Goal: Obtain resource: Download file/media

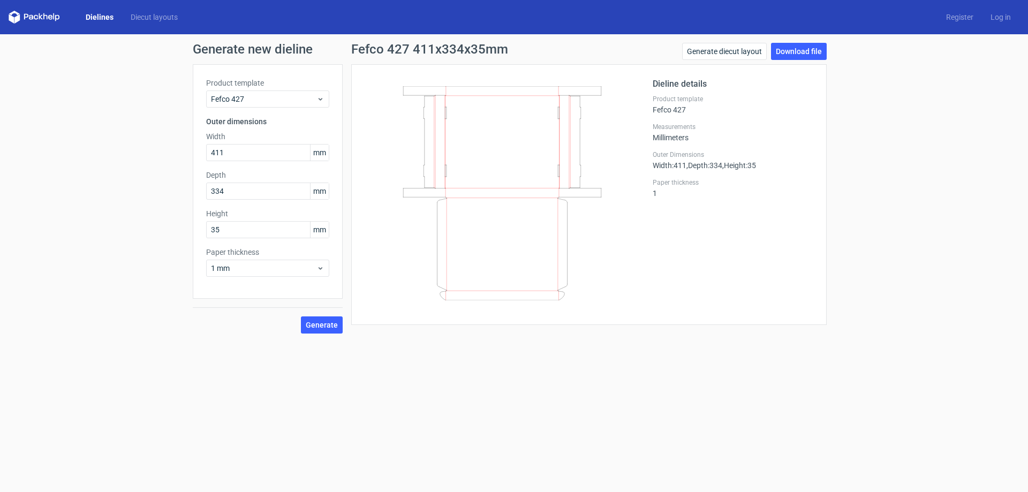
click at [40, 18] on icon at bounding box center [34, 17] width 51 height 13
click at [94, 16] on link "Dielines" at bounding box center [99, 17] width 45 height 11
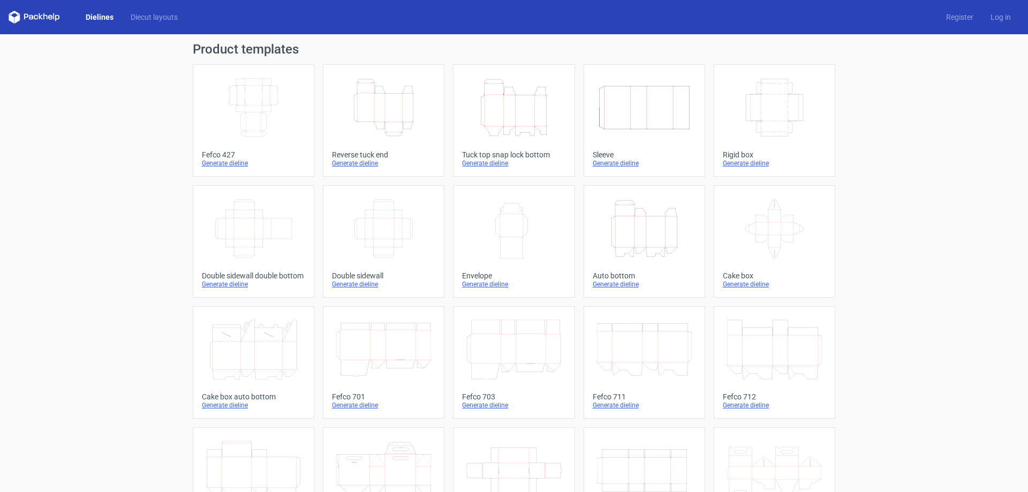
click at [107, 148] on div "Product templates Width Depth Height Fefco 427 Generate dieline Height Depth Wi…" at bounding box center [514, 351] width 1028 height 635
click at [283, 118] on icon "Width Depth Height" at bounding box center [253, 108] width 95 height 60
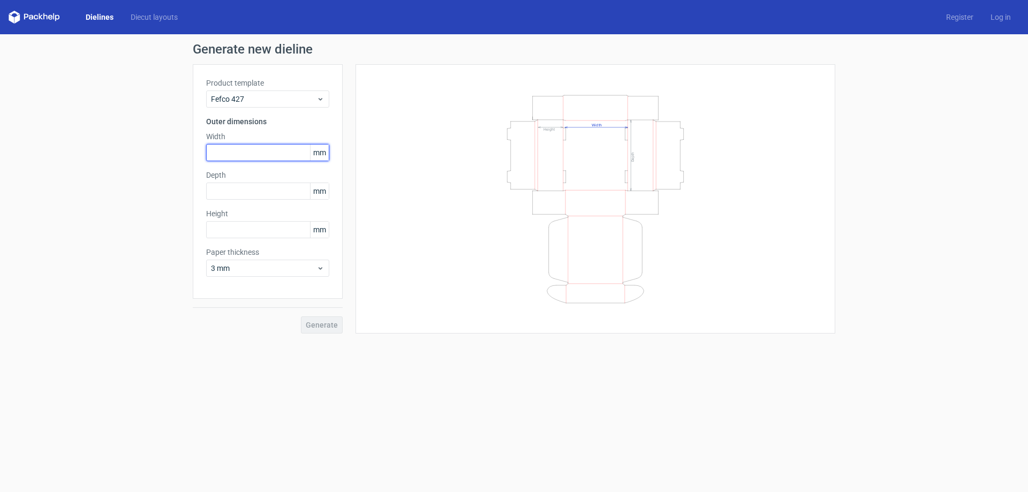
click at [272, 154] on input "text" at bounding box center [267, 152] width 123 height 17
type input "411"
type input "334"
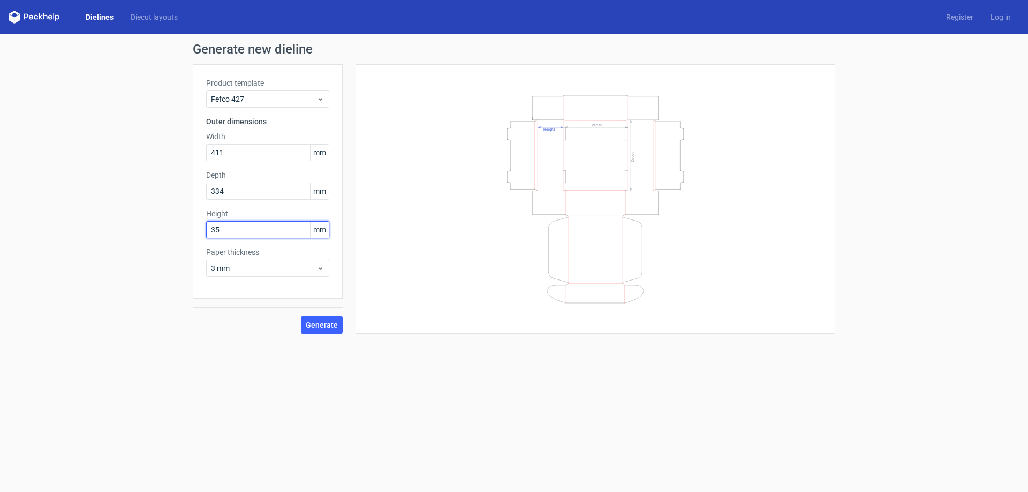
type input "35"
click at [276, 276] on div "3 mm" at bounding box center [267, 268] width 123 height 17
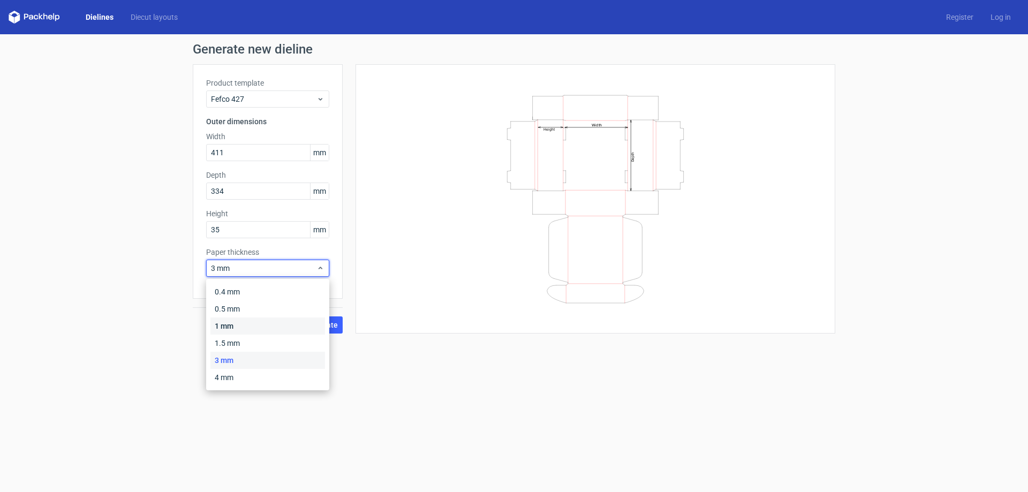
click at [240, 329] on div "1 mm" at bounding box center [267, 325] width 115 height 17
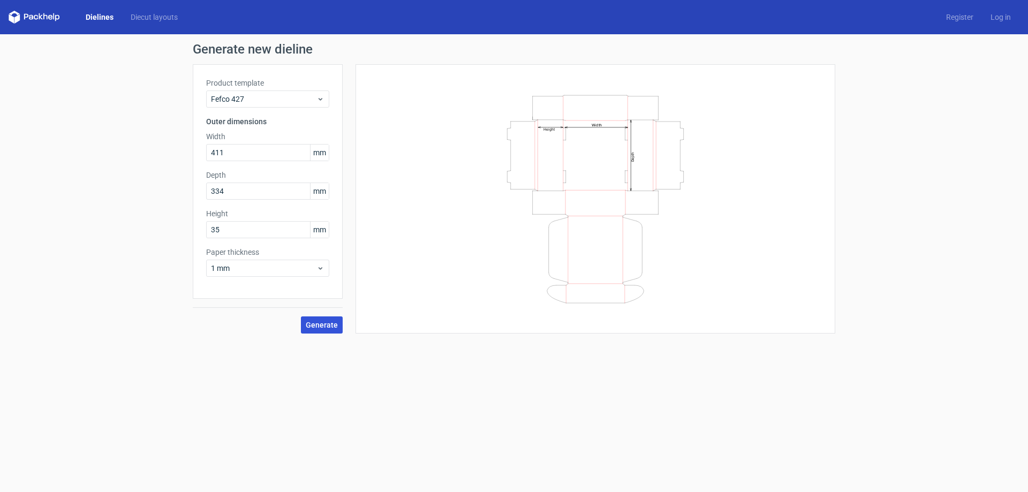
click at [329, 321] on span "Generate" at bounding box center [322, 324] width 32 height 7
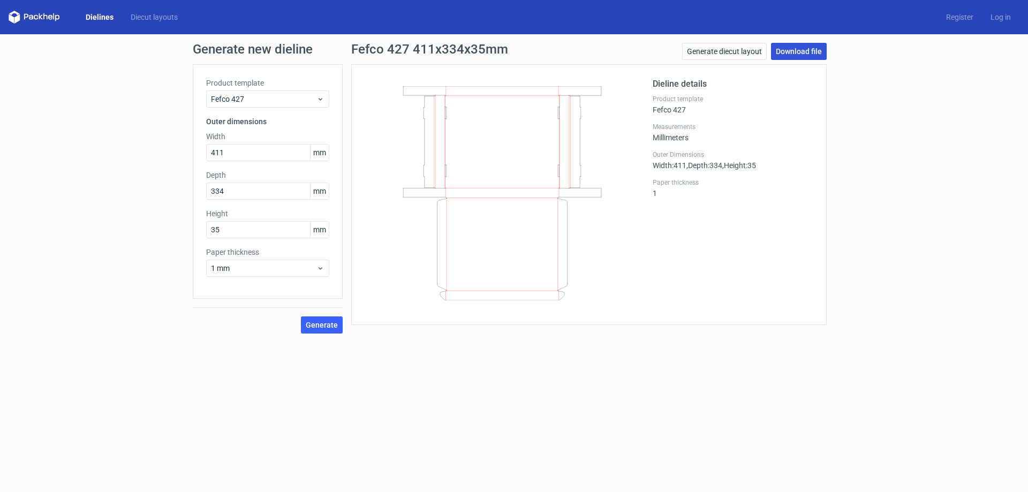
click at [823, 54] on link "Download file" at bounding box center [799, 51] width 56 height 17
